Goal: Information Seeking & Learning: Check status

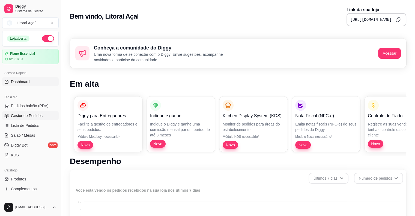
click at [22, 116] on span "Gestor de Pedidos" at bounding box center [27, 115] width 32 height 5
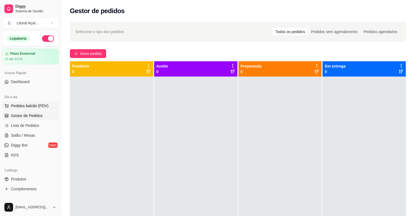
click at [24, 105] on span "Pedidos balcão (PDV)" at bounding box center [30, 105] width 38 height 5
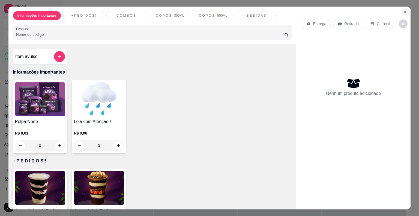
click at [404, 11] on icon "Close" at bounding box center [405, 12] width 2 height 2
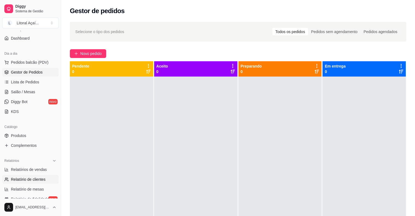
scroll to position [82, 0]
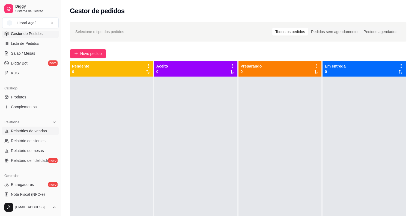
click at [29, 132] on span "Relatórios de vendas" at bounding box center [29, 130] width 36 height 5
select select "ALL"
select select "0"
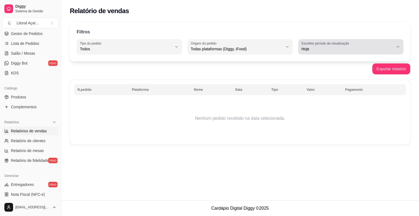
click at [346, 49] on span "Hoje" at bounding box center [348, 48] width 92 height 5
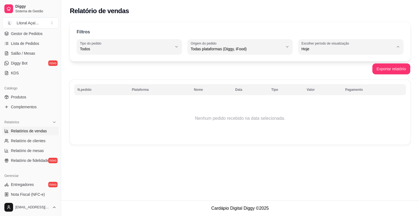
click at [310, 69] on span "Ontem" at bounding box center [349, 70] width 88 height 5
type input "1"
select select "1"
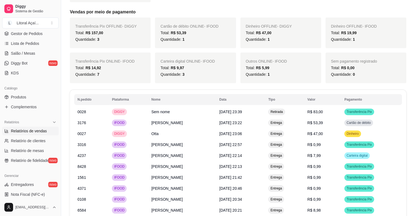
scroll to position [218, 0]
